Goal: Task Accomplishment & Management: Use online tool/utility

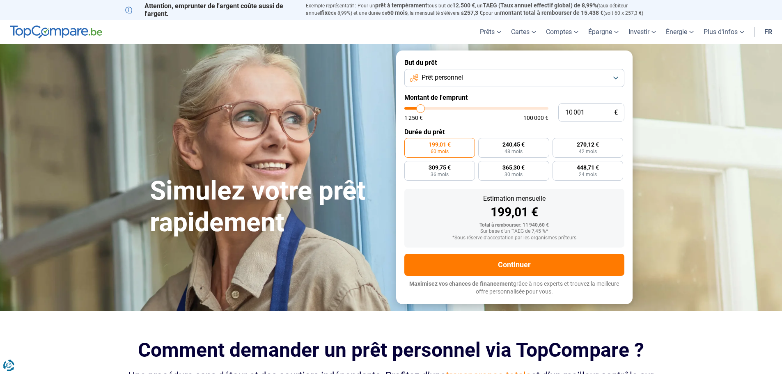
type input "9 750"
type input "9750"
type input "10 000"
type input "10000"
type input "10 250"
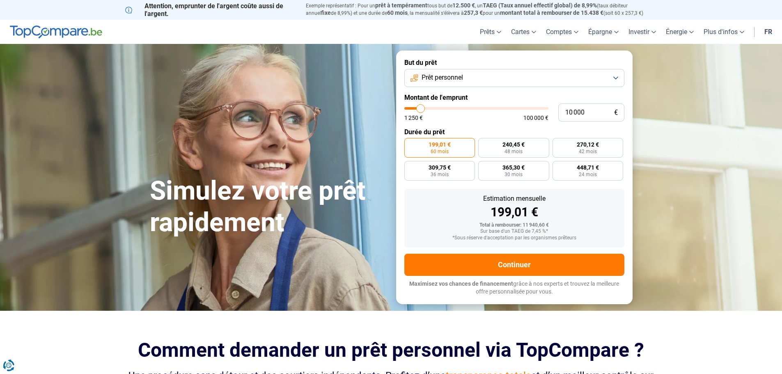
type input "10250"
type input "10 500"
type input "10500"
type input "11 000"
type input "11000"
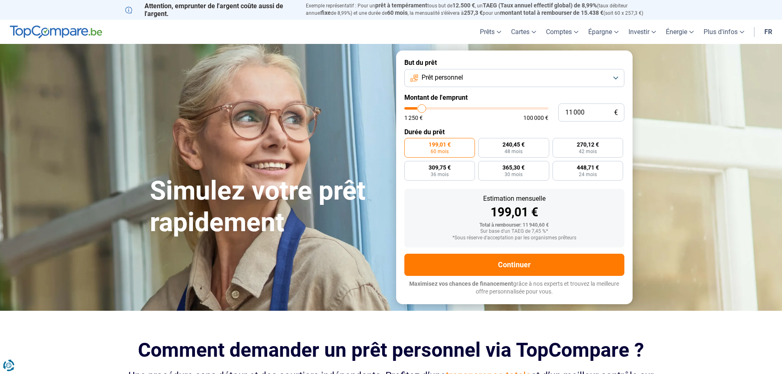
type input "11 250"
type input "11250"
type input "11 500"
type input "11500"
type input "11 750"
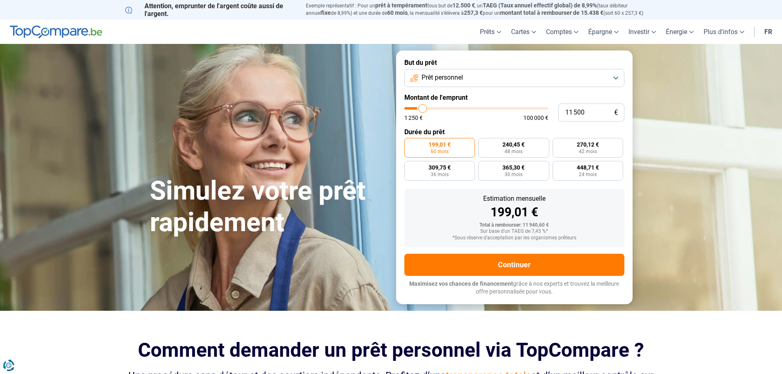
type input "11750"
type input "12 000"
type input "12000"
type input "12 500"
type input "12500"
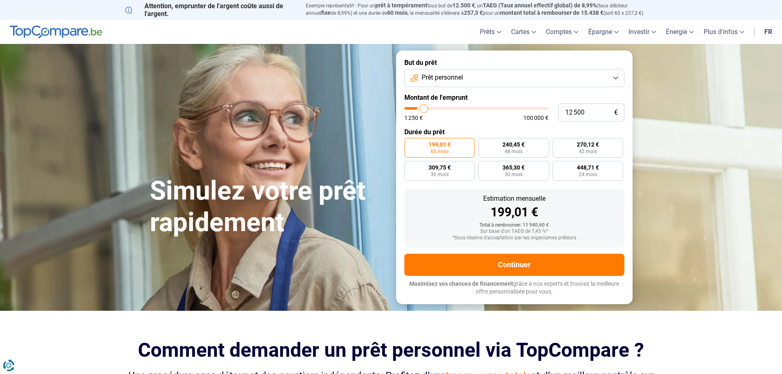
type input "12 750"
type input "12750"
type input "13 000"
type input "13000"
type input "13 250"
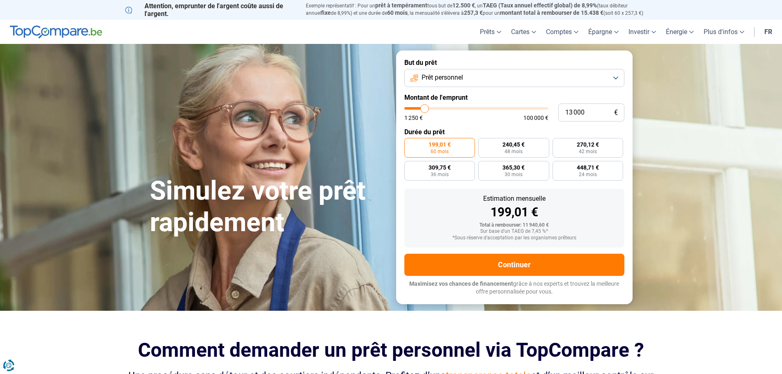
type input "13250"
type input "13 500"
type input "13500"
type input "14 000"
type input "14000"
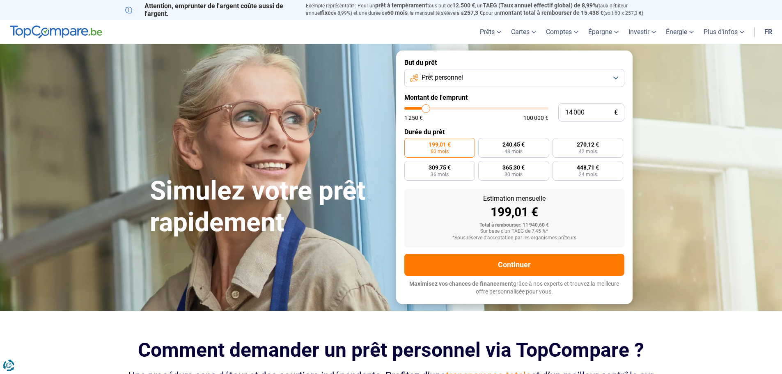
type input "14 250"
type input "14250"
type input "14 500"
type input "14500"
type input "14 750"
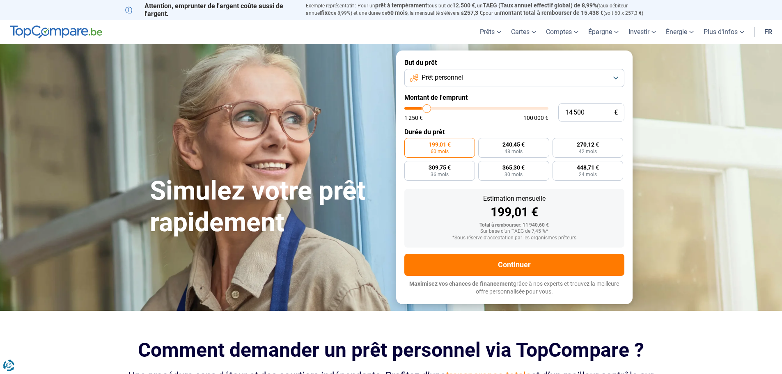
type input "14750"
type input "15 000"
type input "15000"
type input "15 500"
type input "15500"
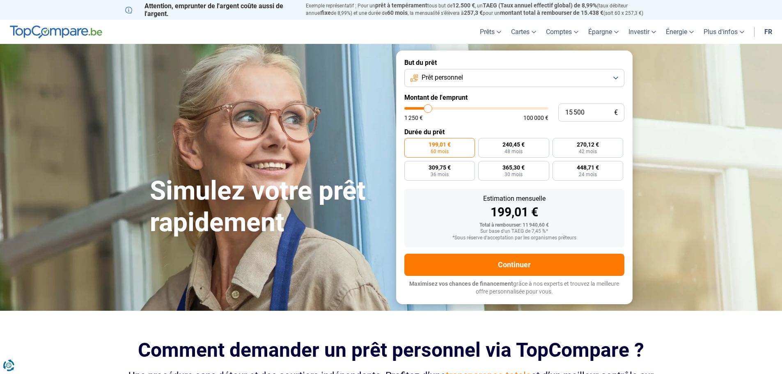
type input "15 750"
type input "15750"
type input "16 000"
type input "16000"
type input "16 250"
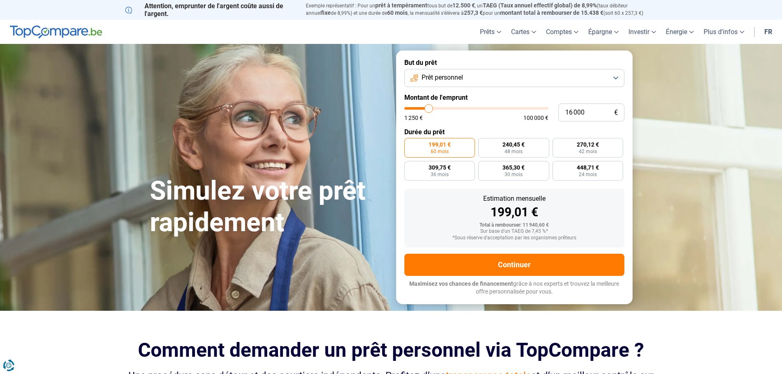
type input "16250"
type input "16 500"
type input "16500"
type input "17 000"
type input "17000"
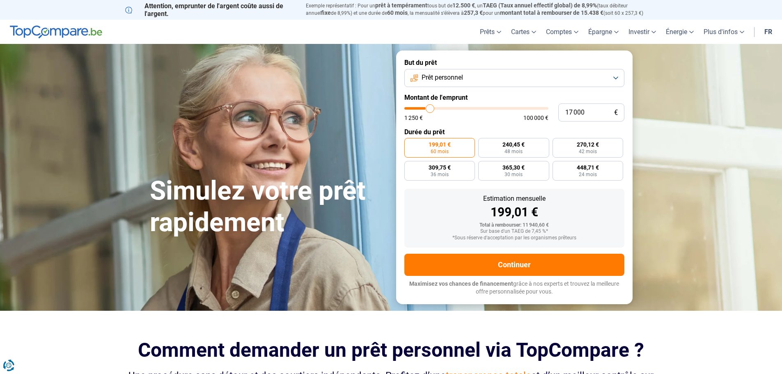
type input "17 250"
type input "17250"
type input "17 500"
type input "17500"
type input "17 750"
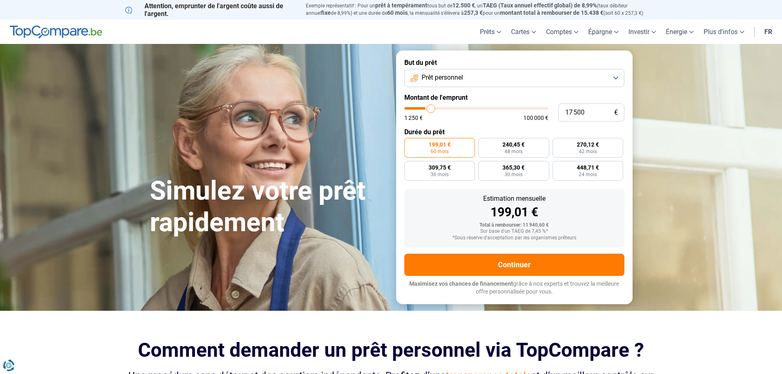
type input "17750"
type input "18 000"
type input "18000"
type input "18 500"
drag, startPoint x: 420, startPoint y: 108, endPoint x: 432, endPoint y: 110, distance: 12.0
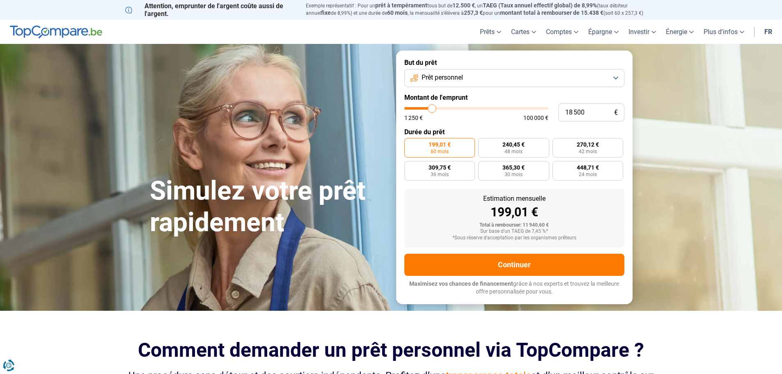
type input "18500"
click at [432, 110] on input "range" at bounding box center [476, 108] width 144 height 2
radio input "false"
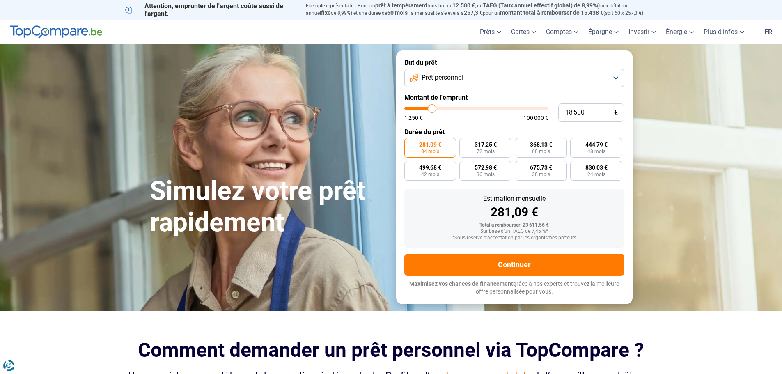
type input "18 000"
type input "18000"
type input "17 750"
type input "17750"
type input "17 500"
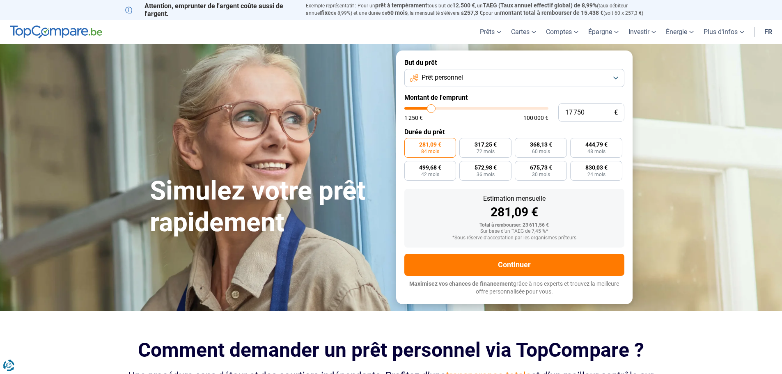
type input "17500"
type input "17 250"
type input "17250"
type input "17 000"
type input "17000"
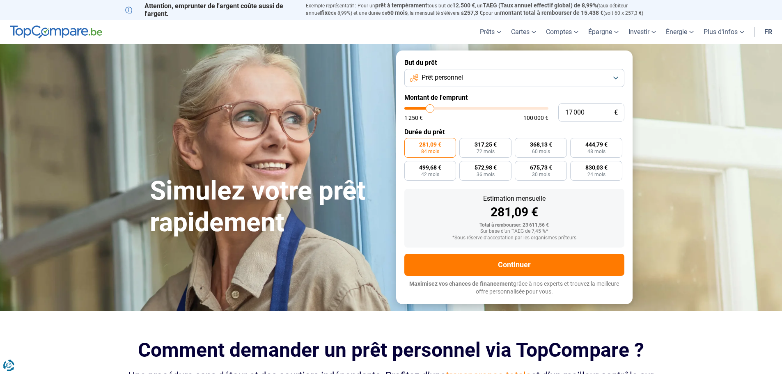
type input "16 500"
type input "16500"
type input "16 250"
type input "16250"
type input "16 000"
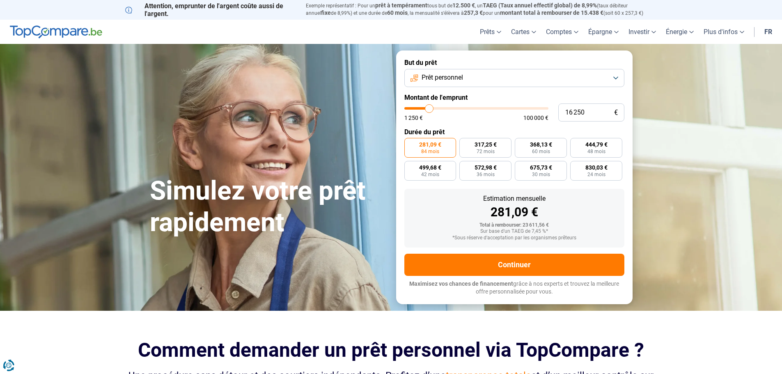
type input "16000"
type input "15 750"
type input "15750"
type input "15 500"
type input "15500"
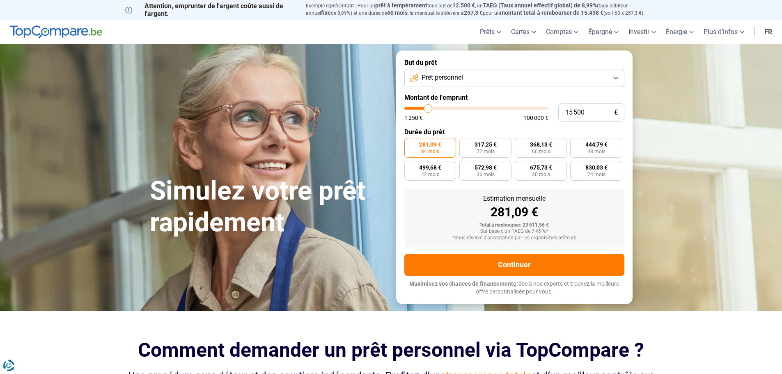
type input "15 000"
drag, startPoint x: 432, startPoint y: 110, endPoint x: 428, endPoint y: 111, distance: 4.6
type input "15000"
click at [428, 110] on input "range" at bounding box center [476, 108] width 144 height 2
radio input "true"
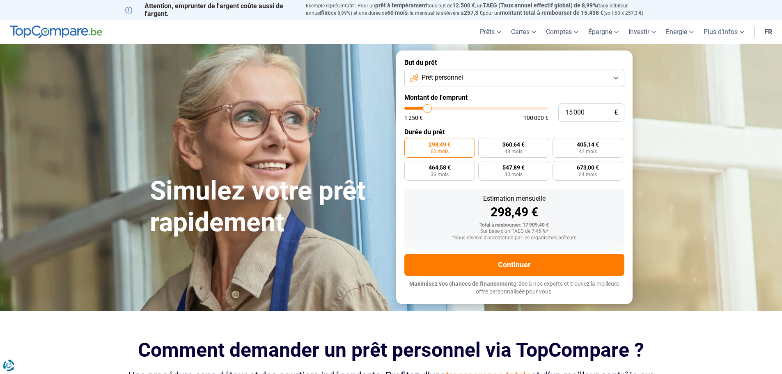
type input "14 500"
type input "14500"
type input "14 750"
type input "14750"
type input "15 000"
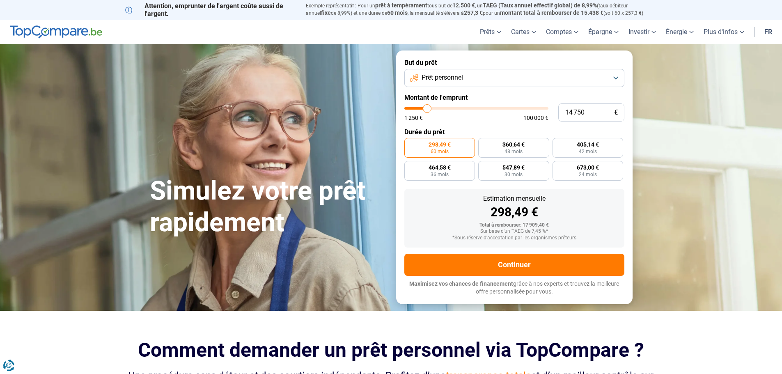
type input "15000"
type input "15 500"
type input "15500"
type input "15 750"
type input "15750"
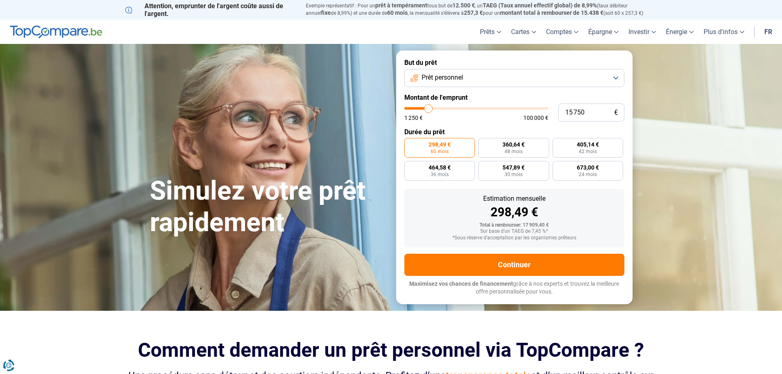
type input "16 000"
type input "16000"
click at [429, 110] on input "range" at bounding box center [476, 108] width 144 height 2
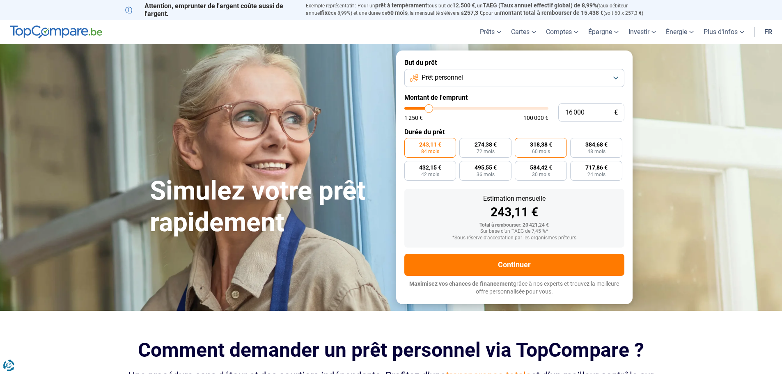
click at [530, 151] on label "318,38 € 60 mois" at bounding box center [540, 148] width 52 height 20
click at [520, 143] on input "318,38 € 60 mois" at bounding box center [516, 140] width 5 height 5
radio input "true"
drag, startPoint x: 586, startPoint y: 110, endPoint x: 563, endPoint y: 115, distance: 24.3
click at [563, 115] on input "16 000" at bounding box center [591, 112] width 66 height 18
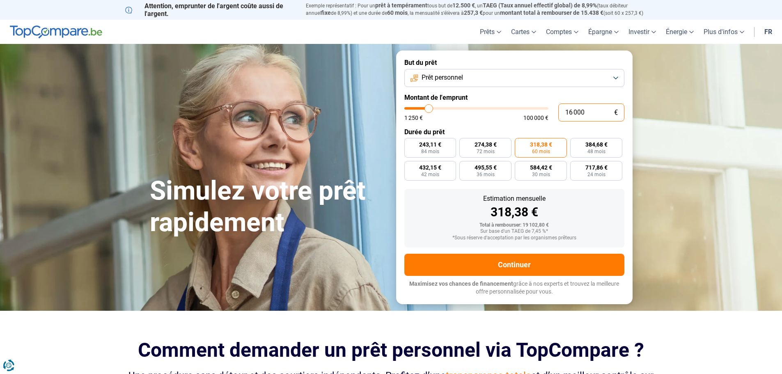
type input "4"
type input "1250"
type input "40"
type input "1250"
type input "400"
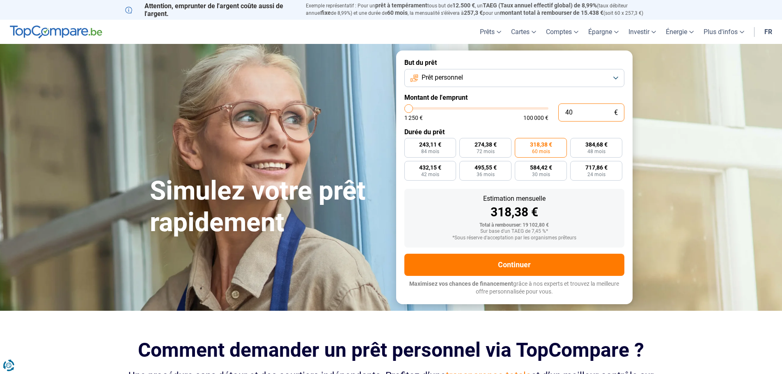
type input "1250"
type input "4 000"
type input "4000"
type input "40 000"
type input "40000"
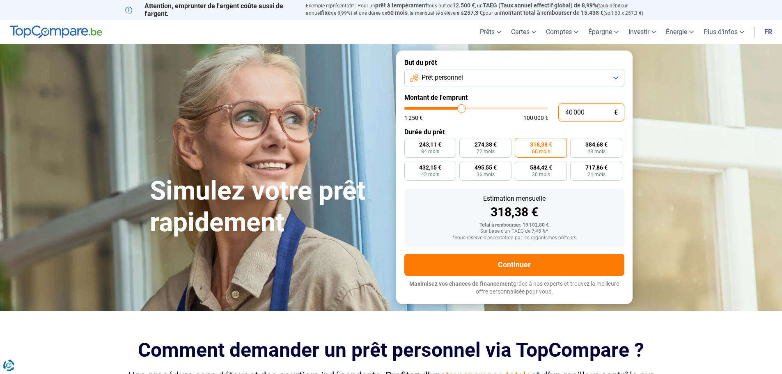
type input "40 000"
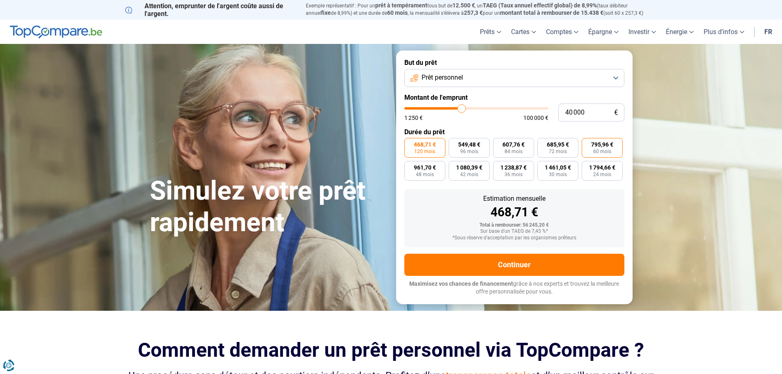
click at [600, 155] on label "795,96 € 60 mois" at bounding box center [601, 148] width 41 height 20
click at [587, 143] on input "795,96 € 60 mois" at bounding box center [583, 140] width 5 height 5
radio input "true"
